Goal: Task Accomplishment & Management: Manage account settings

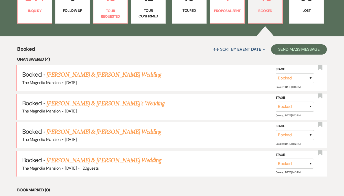
scroll to position [169, 0]
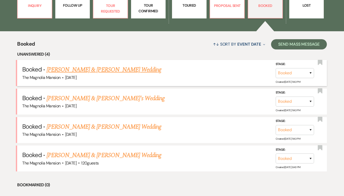
click at [136, 70] on link "[PERSON_NAME] & [PERSON_NAME] Wedding" at bounding box center [104, 69] width 115 height 9
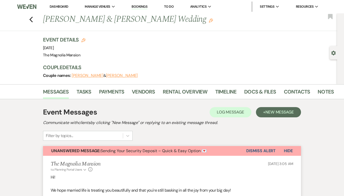
click at [262, 152] on button "Dismiss Alert" at bounding box center [260, 151] width 29 height 10
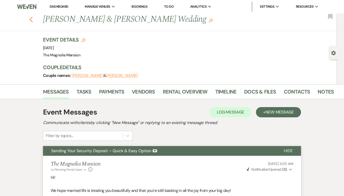
click at [31, 18] on use "button" at bounding box center [30, 20] width 3 height 6
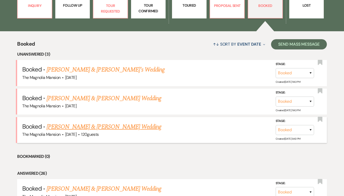
click at [127, 124] on link "[PERSON_NAME] & [PERSON_NAME] Wedding" at bounding box center [104, 126] width 115 height 9
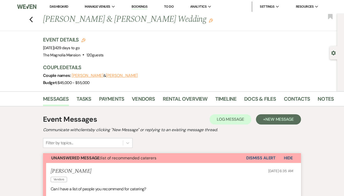
click at [35, 19] on div "Previous [PERSON_NAME] & [PERSON_NAME] Wedding Edit Bookmark" at bounding box center [167, 22] width 340 height 18
click at [31, 19] on icon "Previous" at bounding box center [31, 19] width 4 height 6
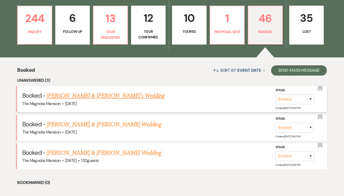
scroll to position [136, 0]
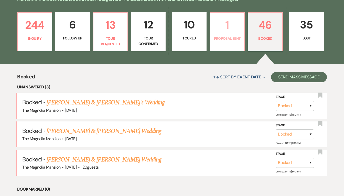
click at [231, 36] on p "Proposal Sent" at bounding box center [227, 39] width 28 height 6
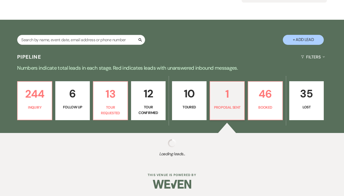
scroll to position [132, 0]
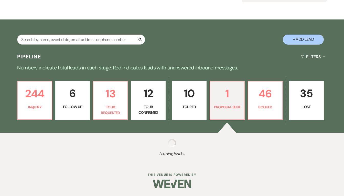
select select "6"
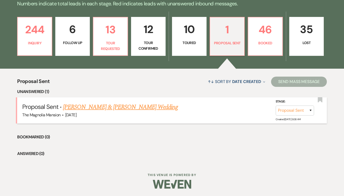
click at [123, 106] on link "[PERSON_NAME] & [PERSON_NAME] Wedding" at bounding box center [120, 106] width 115 height 9
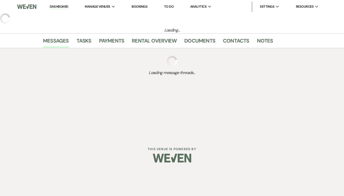
select select "6"
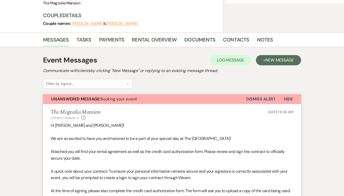
select select "2"
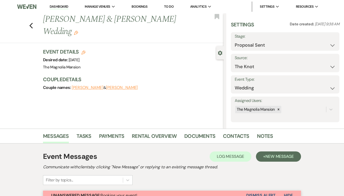
click at [34, 15] on div "Previous [PERSON_NAME] & [PERSON_NAME] Wedding Edit Bookmark" at bounding box center [110, 28] width 226 height 30
click at [31, 23] on icon "Previous" at bounding box center [31, 26] width 4 height 6
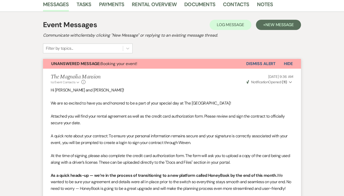
select select "6"
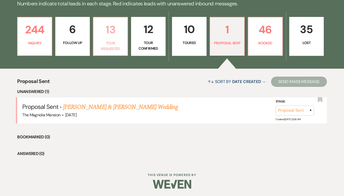
click at [114, 28] on p "13" at bounding box center [111, 29] width 28 height 17
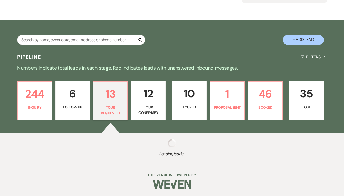
select select "2"
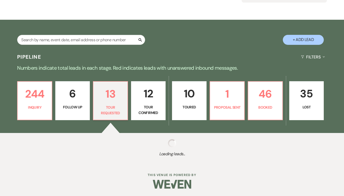
select select "2"
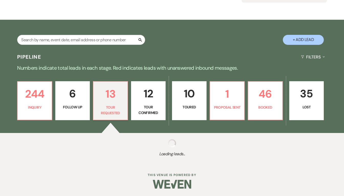
select select "2"
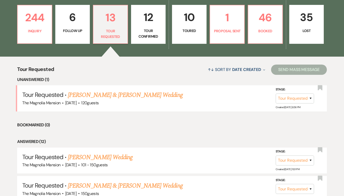
scroll to position [146, 0]
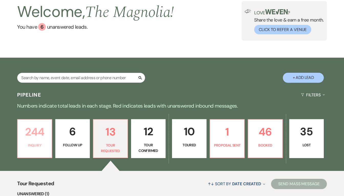
click at [45, 124] on p "244" at bounding box center [35, 131] width 28 height 17
